Goal: Information Seeking & Learning: Find specific fact

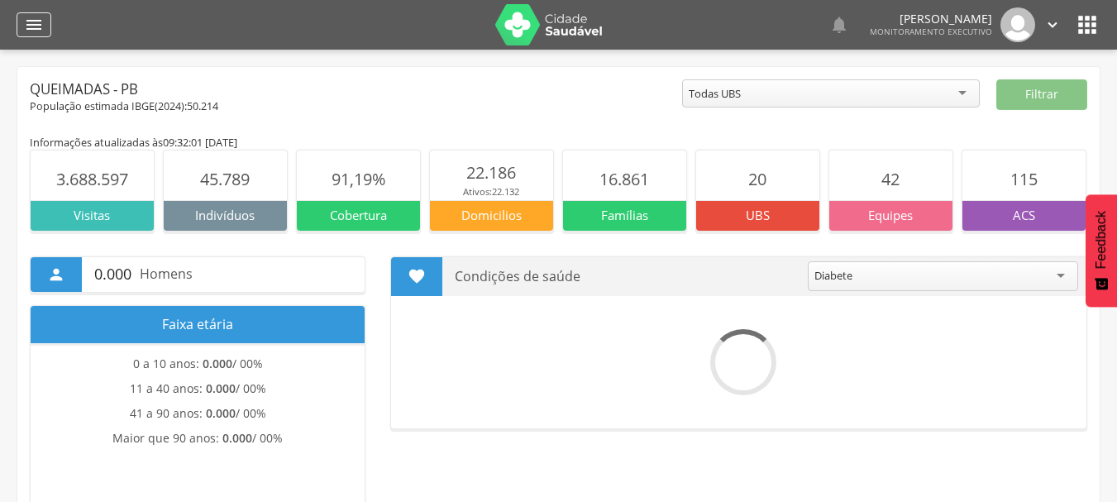
click at [44, 21] on div "" at bounding box center [34, 24] width 35 height 25
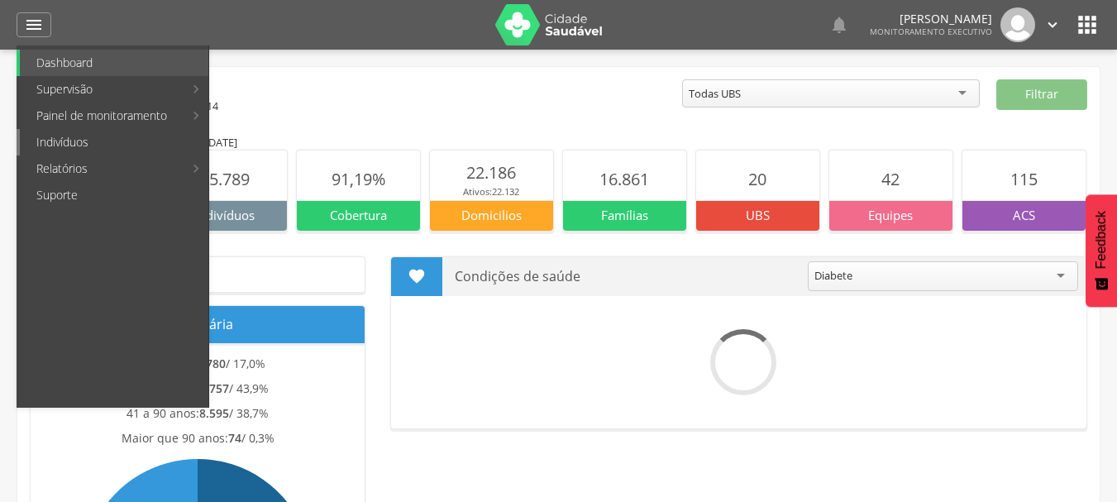
click at [60, 141] on link "Indivíduos" at bounding box center [114, 142] width 188 height 26
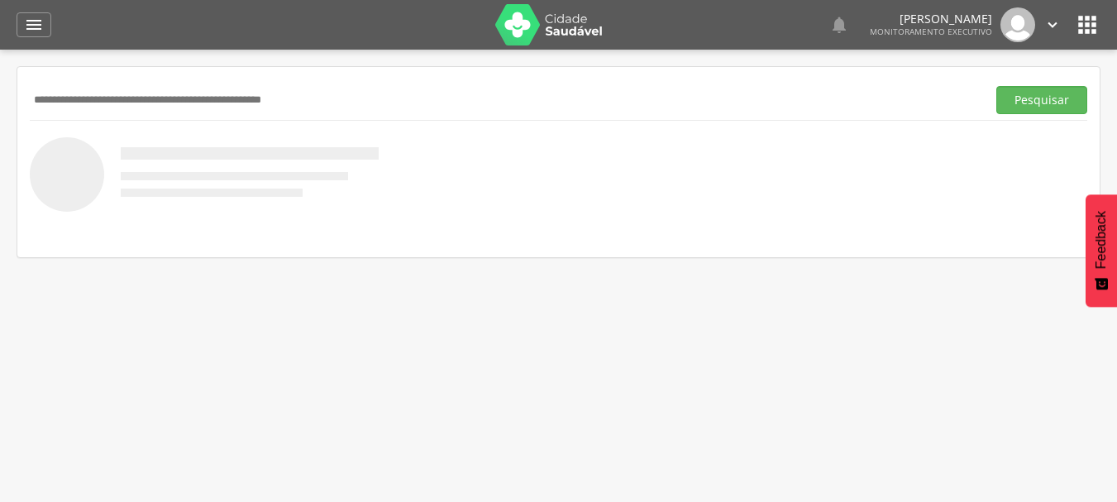
click at [87, 83] on div "Pesquisar" at bounding box center [558, 99] width 1057 height 40
click at [102, 99] on input "text" at bounding box center [505, 100] width 950 height 28
click at [996, 86] on button "Pesquisar" at bounding box center [1041, 100] width 91 height 28
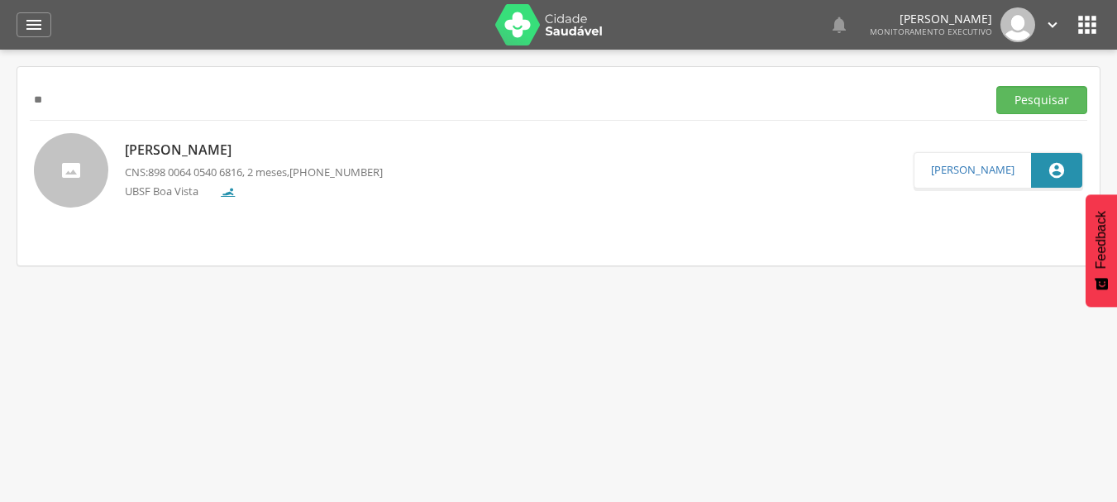
type input "*"
type input "**********"
click at [996, 86] on button "Pesquisar" at bounding box center [1041, 100] width 91 height 28
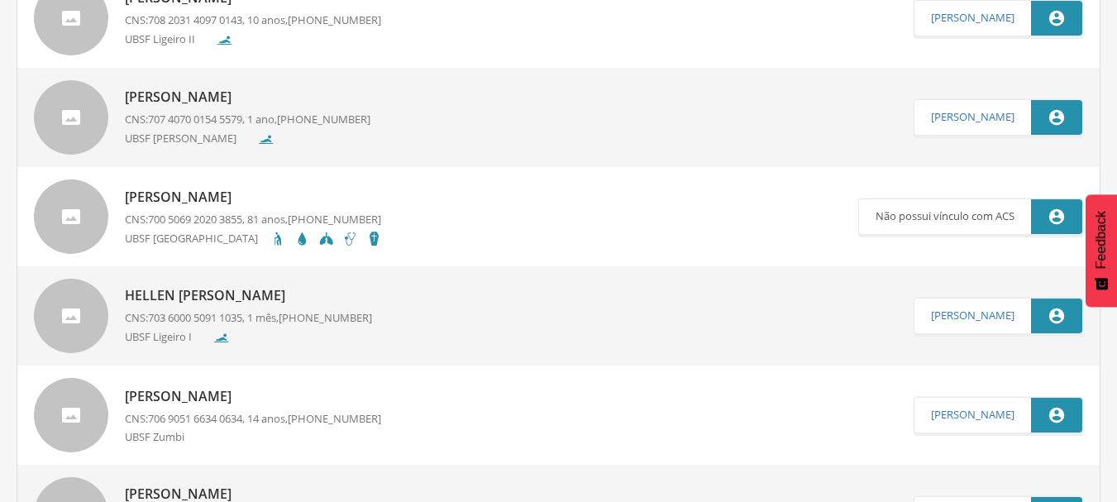
scroll to position [579, 0]
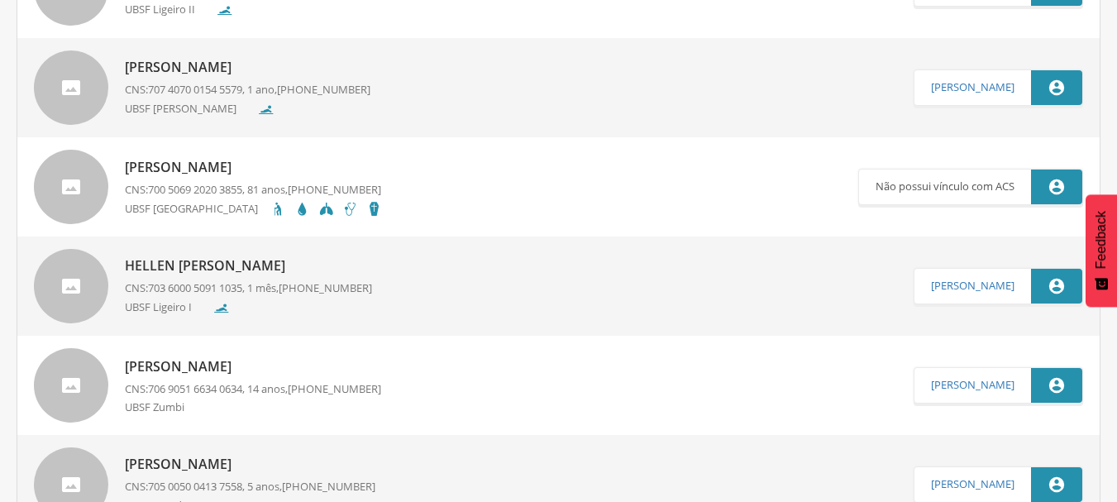
click at [257, 269] on p "Hellen [PERSON_NAME]" at bounding box center [248, 265] width 247 height 19
type input "**********"
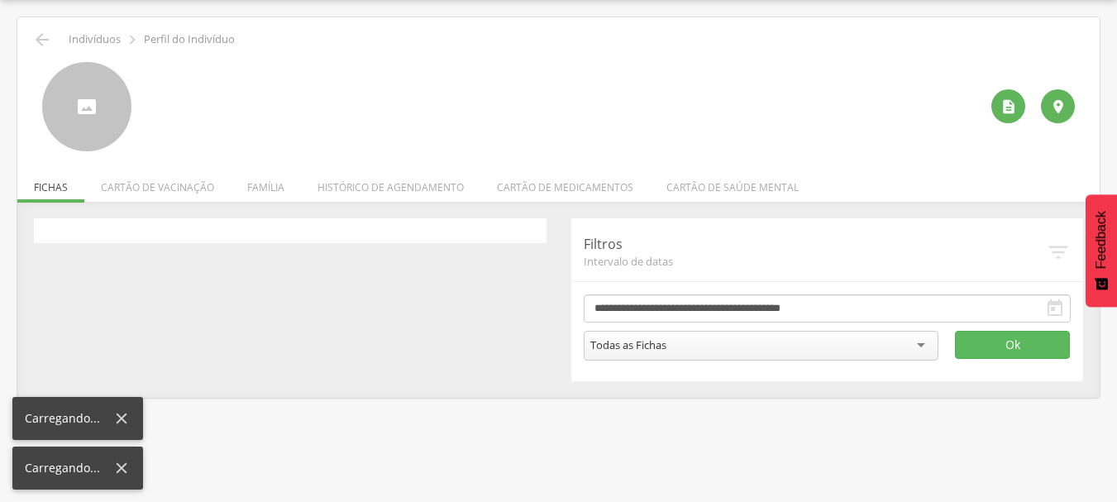
scroll to position [50, 0]
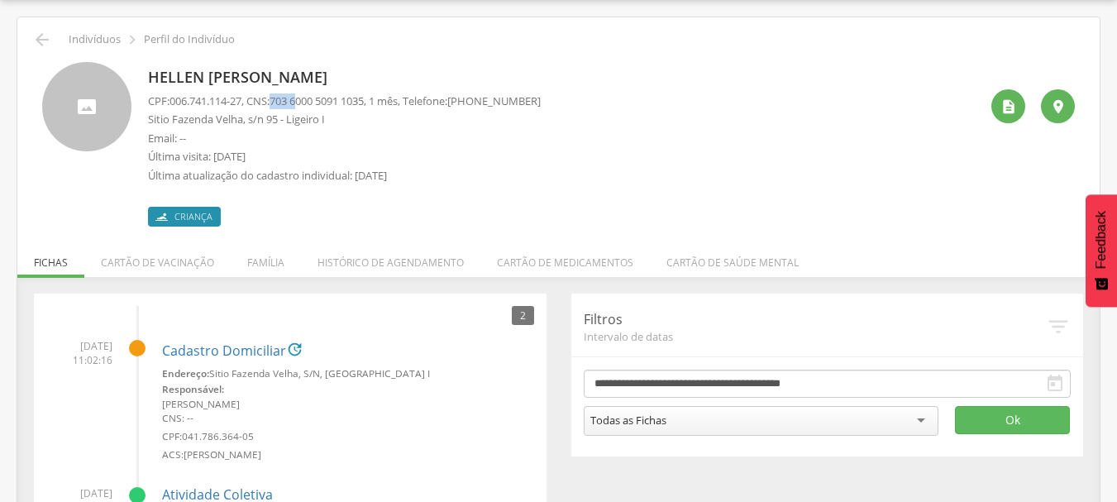
drag, startPoint x: 283, startPoint y: 100, endPoint x: 325, endPoint y: 94, distance: 42.5
click at [317, 94] on span "703 6000 5091 1035" at bounding box center [316, 100] width 94 height 15
click at [361, 109] on div "CPF: 006.741.114-27 , CNS: [PHONE_NUMBER] , 1 mês, Telefone: [PHONE_NUMBER] [GE…" at bounding box center [344, 142] width 393 height 98
drag, startPoint x: 279, startPoint y: 104, endPoint x: 380, endPoint y: 93, distance: 102.2
click at [380, 93] on p "CPF: 006.741.114-27 , CNS: [PHONE_NUMBER] , 1 mês, Telefone: [PHONE_NUMBER]" at bounding box center [344, 101] width 393 height 16
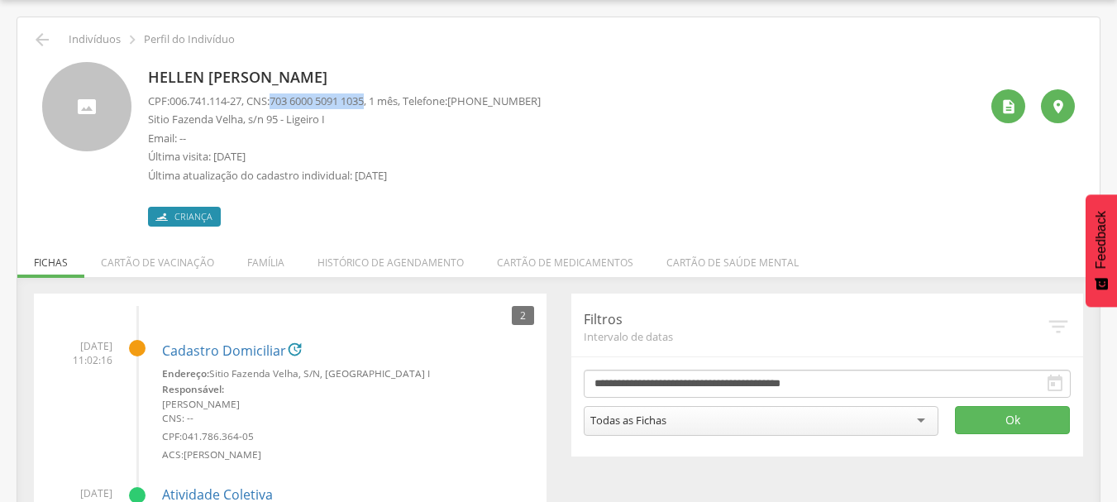
copy p "703 6000 5091 1035"
click at [43, 33] on icon "" at bounding box center [42, 40] width 20 height 20
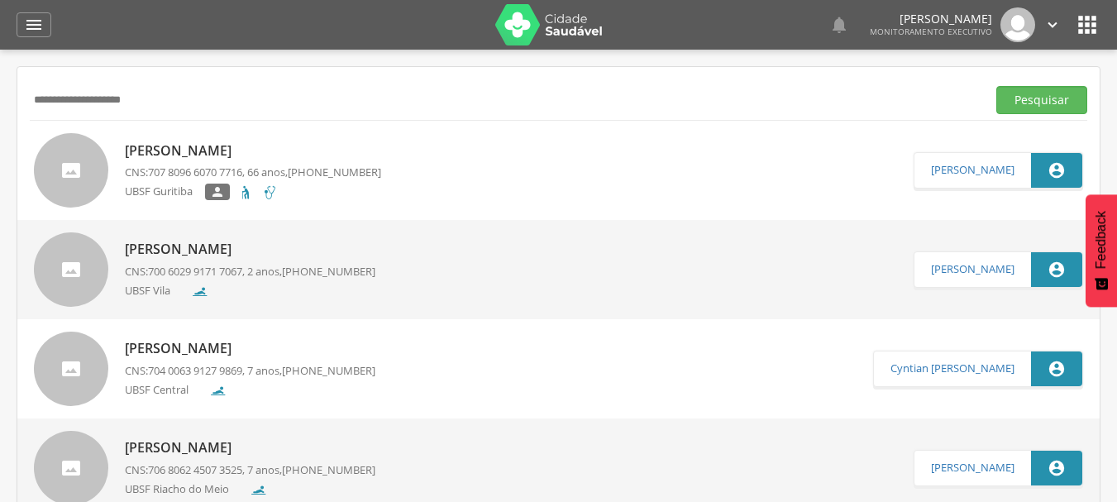
drag, startPoint x: 175, startPoint y: 90, endPoint x: 0, endPoint y: 109, distance: 176.2
click at [0, 109] on div " Supervisão  Distritos  Ubs Coordenador: - Queimadas / PB Intervalo de Tempo…" at bounding box center [558, 301] width 1117 height 502
click at [996, 86] on button "Pesquisar" at bounding box center [1041, 100] width 91 height 28
click at [71, 98] on input "**********" at bounding box center [505, 100] width 950 height 28
click at [996, 86] on button "Pesquisar" at bounding box center [1041, 100] width 91 height 28
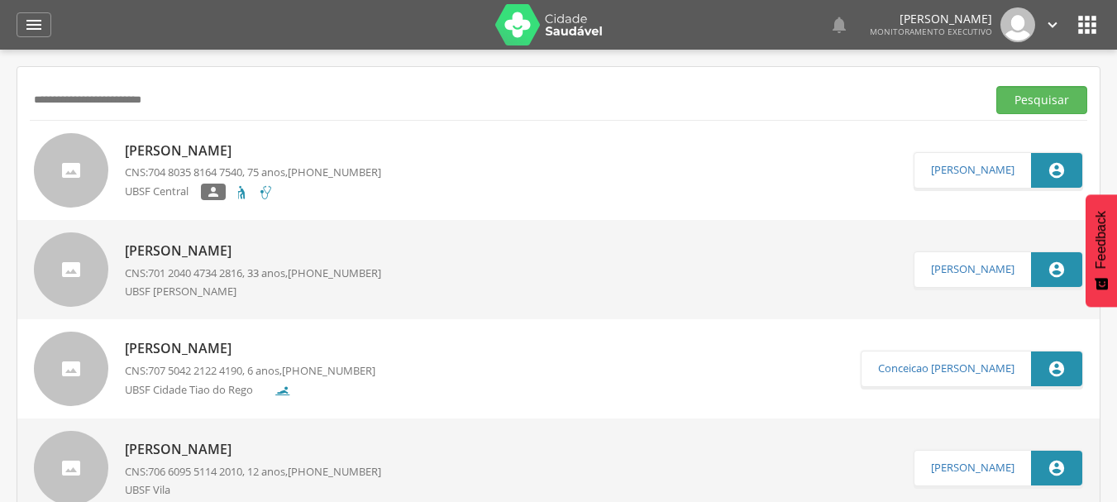
type input "**********"
click at [996, 86] on button "Pesquisar" at bounding box center [1041, 100] width 91 height 28
drag, startPoint x: 179, startPoint y: 108, endPoint x: 17, endPoint y: 155, distance: 167.7
click at [996, 86] on button "Pesquisar" at bounding box center [1041, 100] width 91 height 28
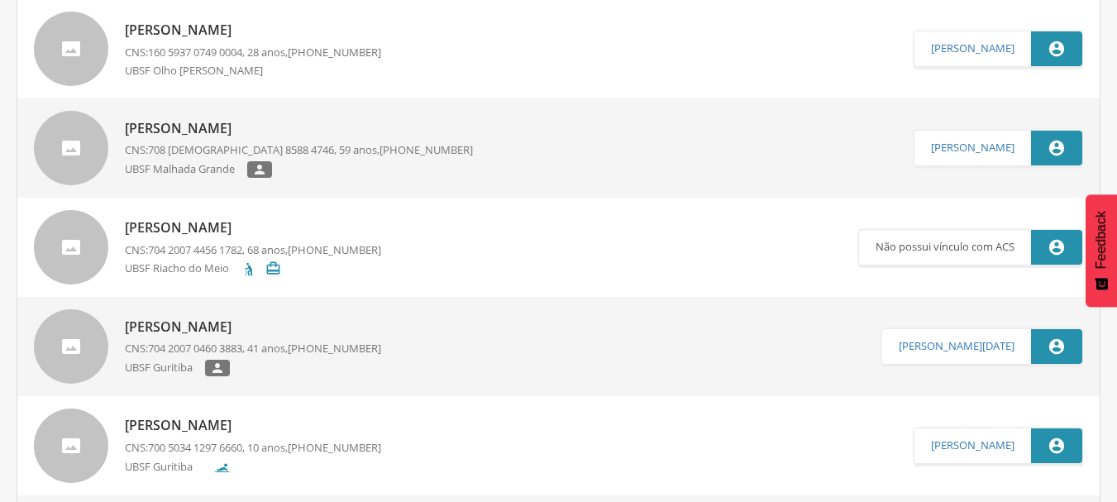
scroll to position [1736, 0]
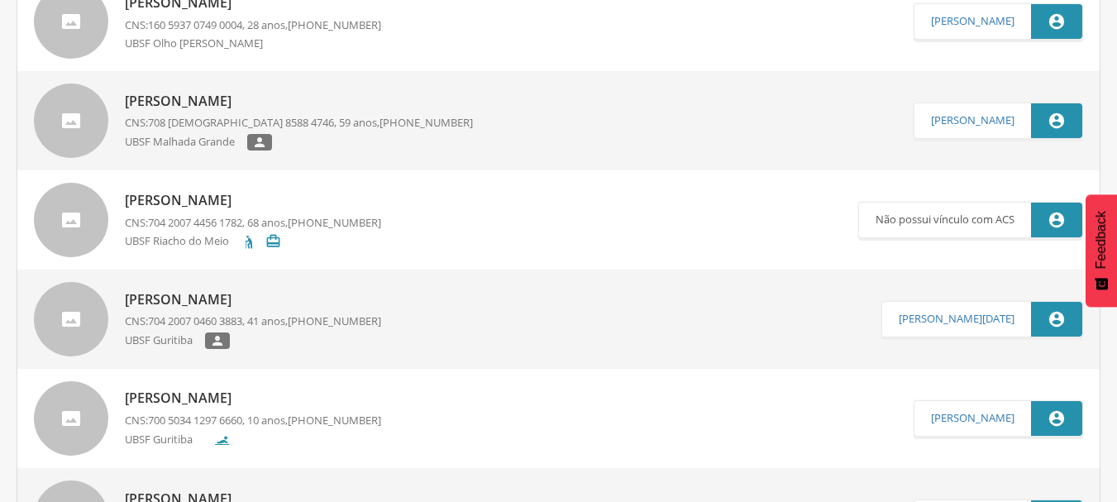
click at [276, 294] on p "[PERSON_NAME]" at bounding box center [253, 299] width 256 height 19
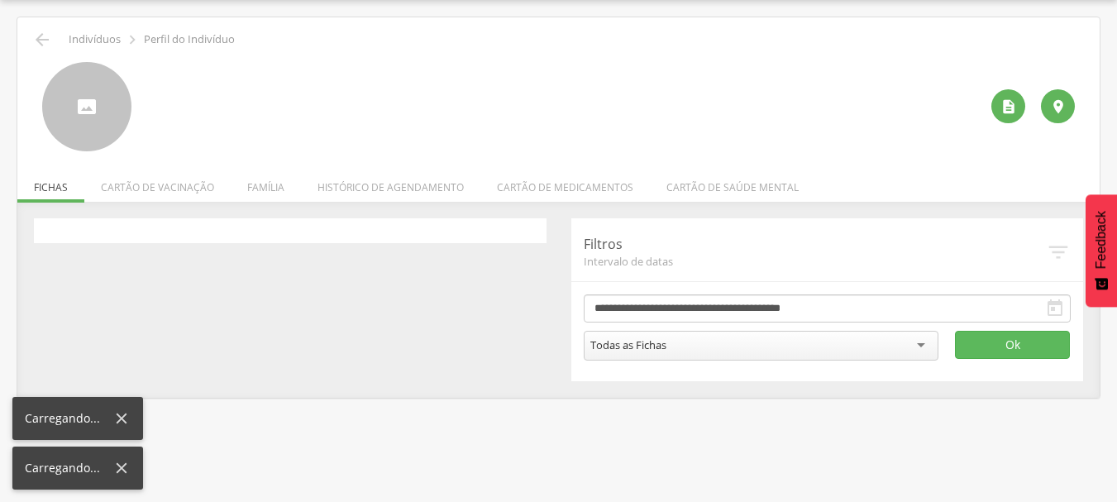
scroll to position [50, 0]
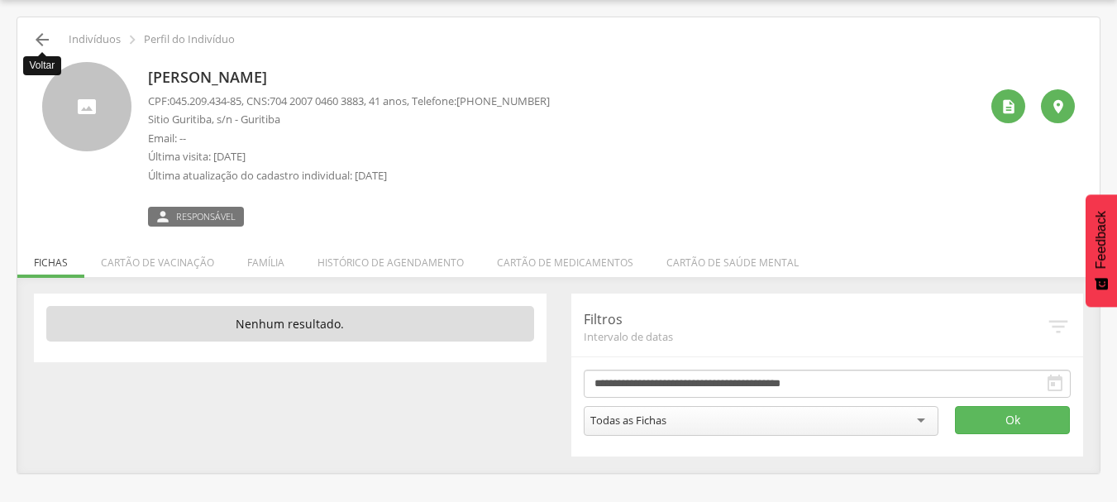
click at [41, 42] on icon "" at bounding box center [42, 40] width 20 height 20
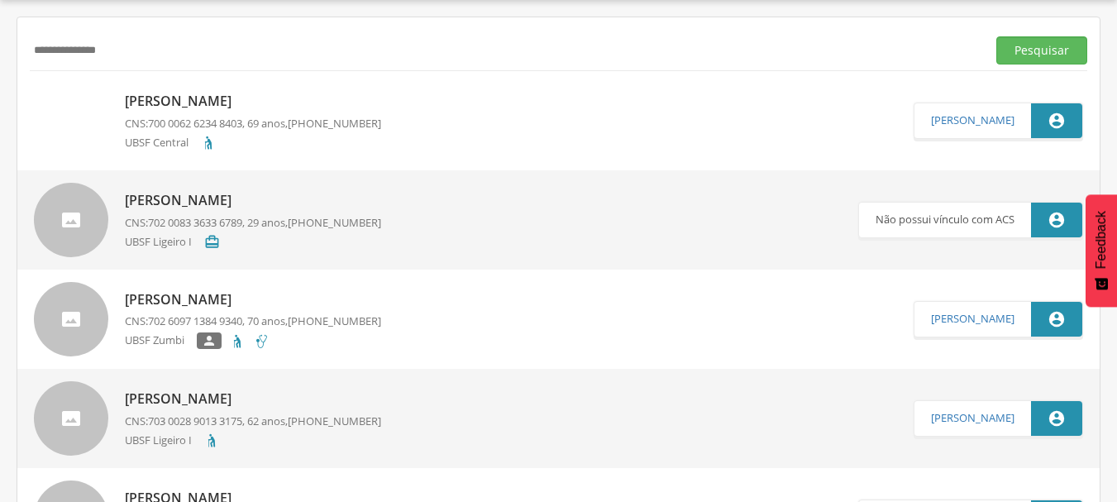
drag, startPoint x: 116, startPoint y: 48, endPoint x: 0, endPoint y: 70, distance: 117.8
click at [0, 70] on div " Supervisão  Distritos  Ubs Coordenador: - Queimadas / PB Intervalo de Tempo…" at bounding box center [558, 251] width 1117 height 502
type input "**********"
click at [996, 36] on button "Pesquisar" at bounding box center [1041, 50] width 91 height 28
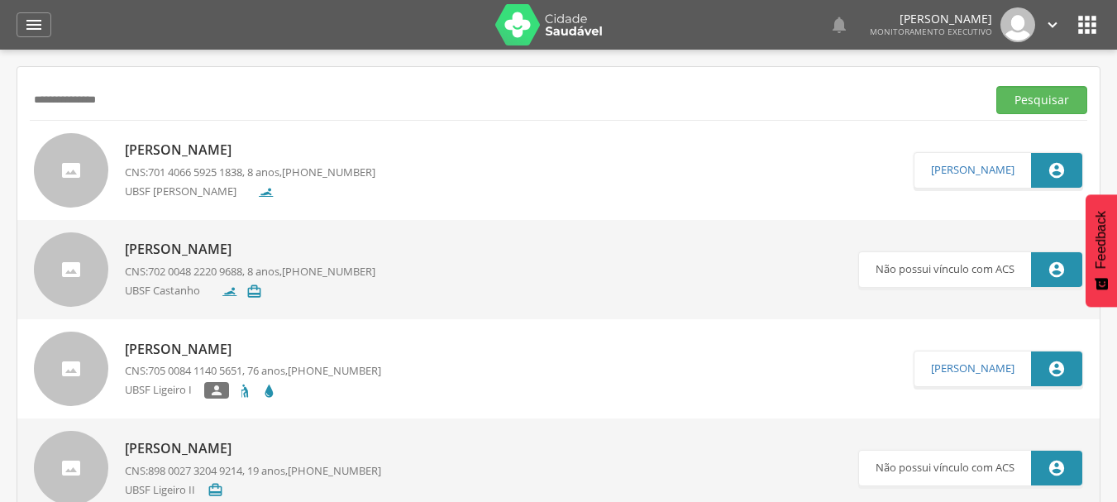
drag, startPoint x: 138, startPoint y: 98, endPoint x: 26, endPoint y: 107, distance: 112.8
